Goal: Information Seeking & Learning: Find contact information

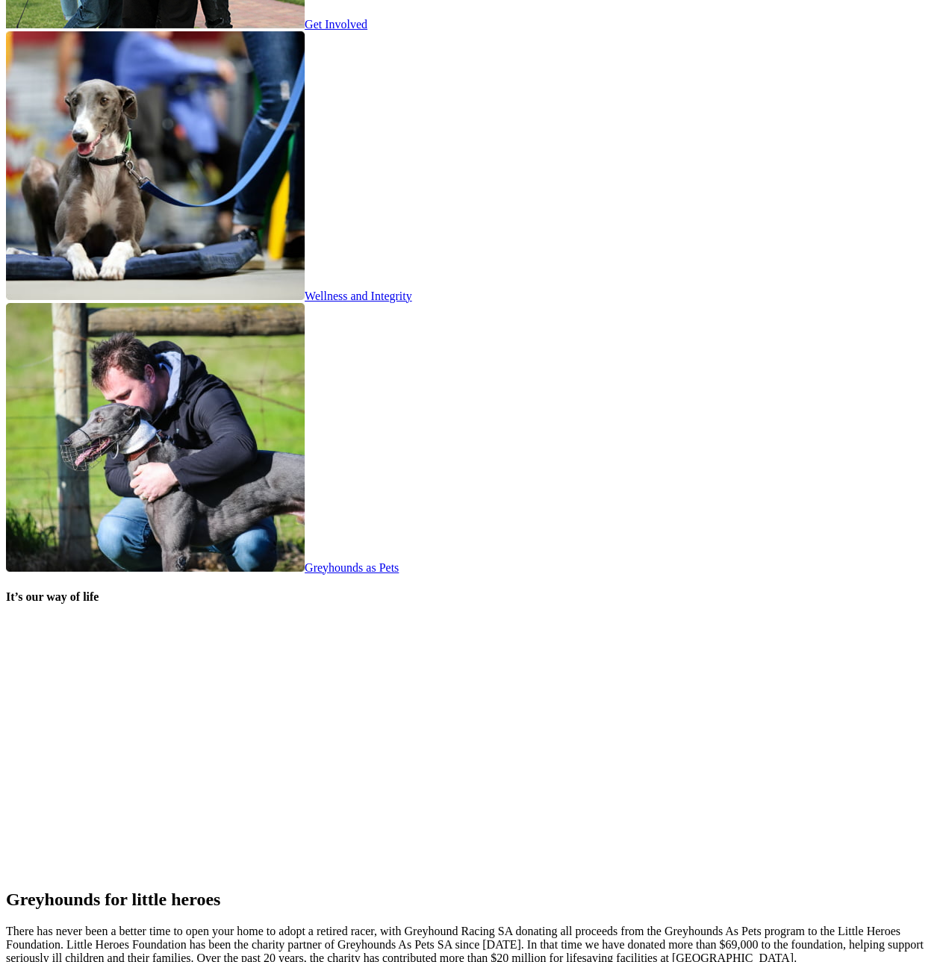
scroll to position [2700, 0]
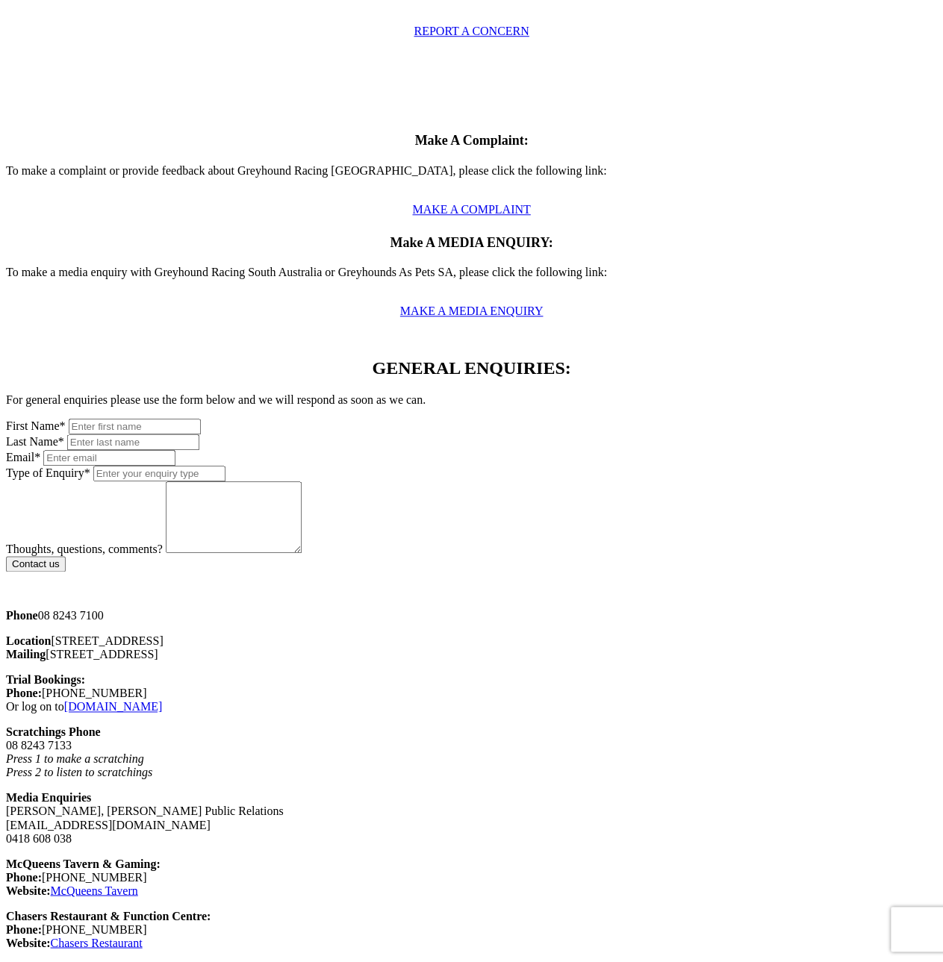
scroll to position [597, 0]
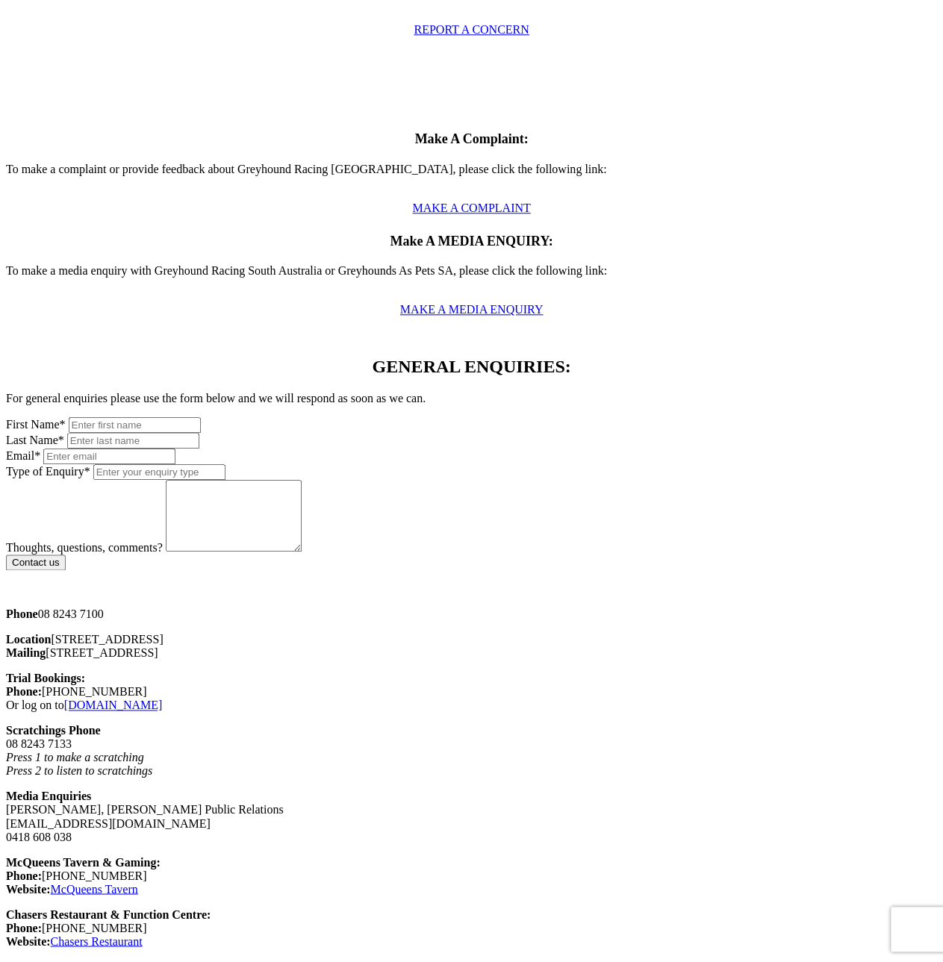
drag, startPoint x: 193, startPoint y: 398, endPoint x: 211, endPoint y: 399, distance: 17.9
click at [211, 633] on p "Location 55 Cardigan Street, Angle Park SA 5010 Mailing PO Box 2352 Regency Par…" at bounding box center [471, 646] width 931 height 27
click at [199, 633] on p "Location 55 Cardigan Street, Angle Park SA 5010 Mailing PO Box 2352 Regency Par…" at bounding box center [471, 646] width 931 height 27
drag, startPoint x: 190, startPoint y: 400, endPoint x: 242, endPoint y: 402, distance: 52.3
click at [242, 633] on p "Location 55 Cardigan Street, Angle Park SA 5010 Mailing PO Box 2352 Regency Par…" at bounding box center [471, 646] width 931 height 27
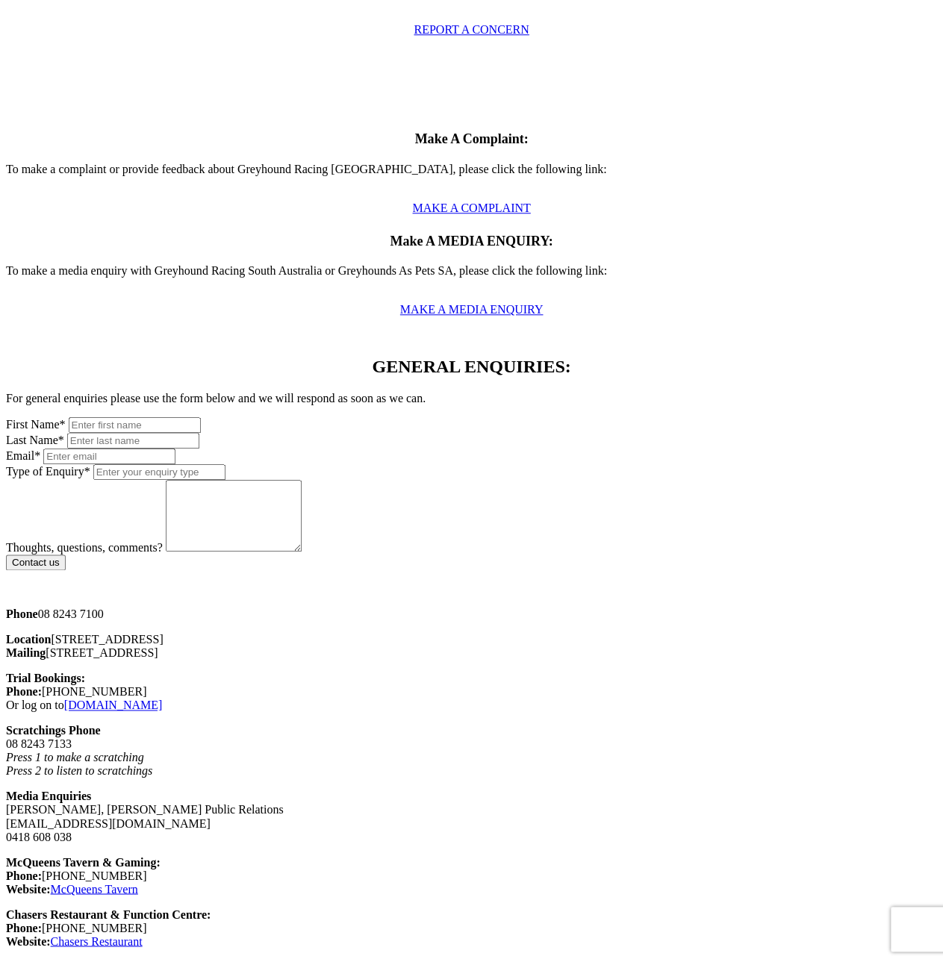
copy p "[GEOGRAPHIC_DATA]"
